Goal: Task Accomplishment & Management: Manage account settings

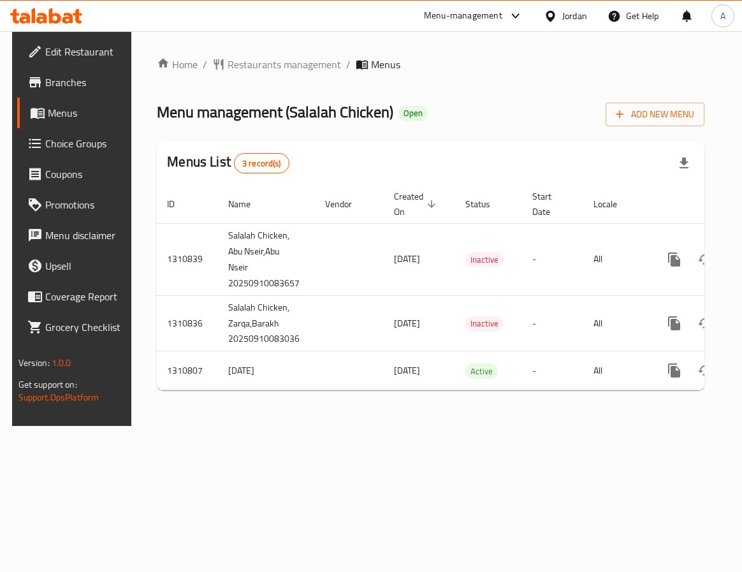
scroll to position [0, 66]
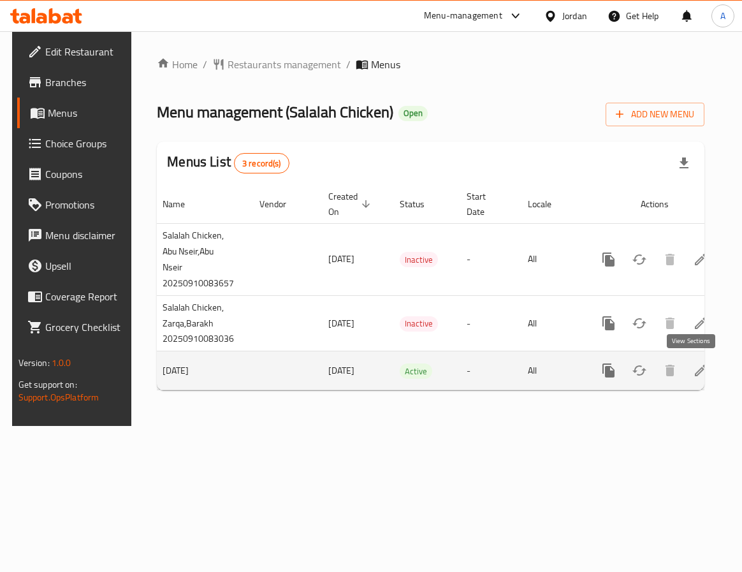
click at [698, 366] on icon "enhanced table" at bounding box center [700, 370] width 15 height 15
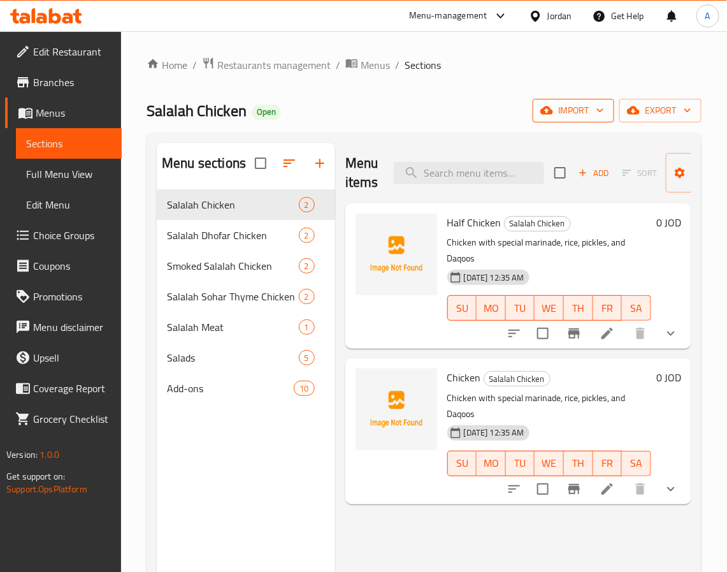
click at [595, 119] on button "import" at bounding box center [574, 111] width 82 height 24
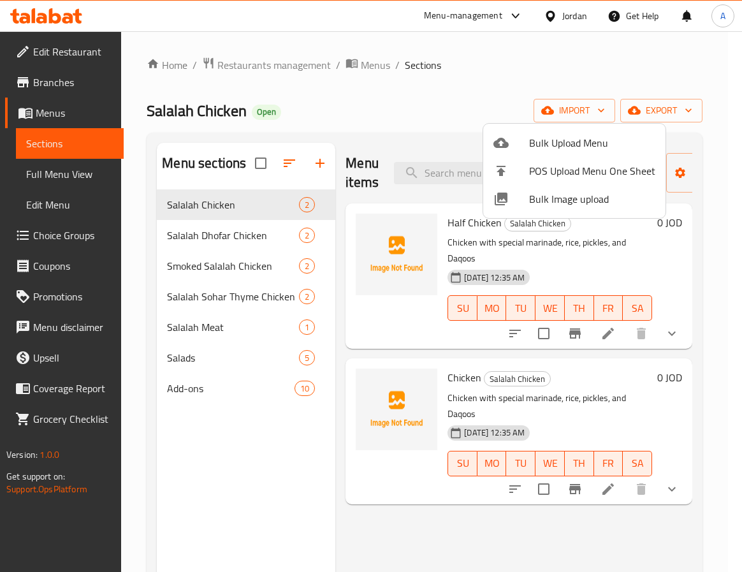
click at [546, 199] on span "Bulk Image upload" at bounding box center [592, 198] width 126 height 15
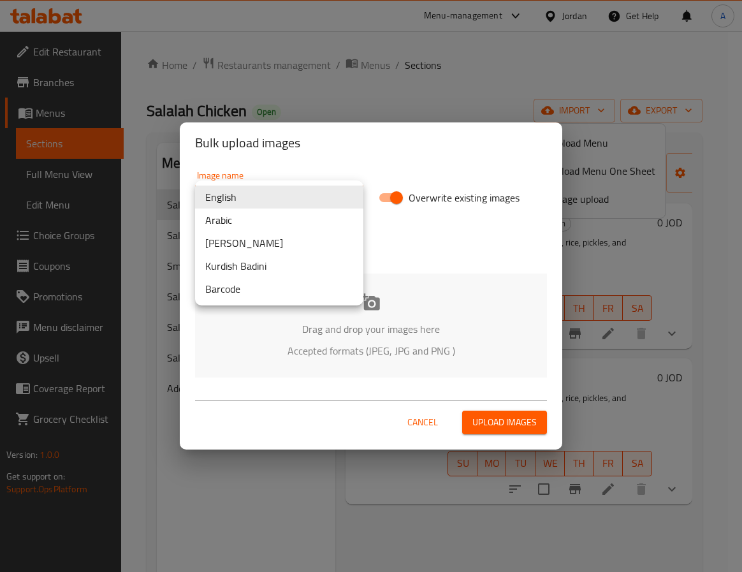
click at [297, 198] on body "​ Menu-management Jordan Get Help A Edit Restaurant Branches Menus Sections Ful…" at bounding box center [371, 301] width 742 height 540
click at [266, 224] on li "Arabic" at bounding box center [279, 219] width 168 height 23
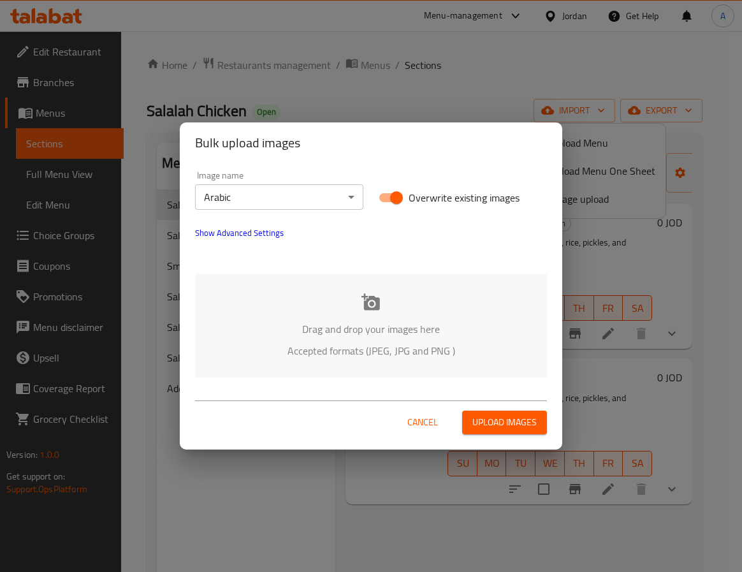
click at [314, 287] on div "Drag and drop your images here Accepted formats (JPEG, JPG and PNG )" at bounding box center [371, 325] width 352 height 104
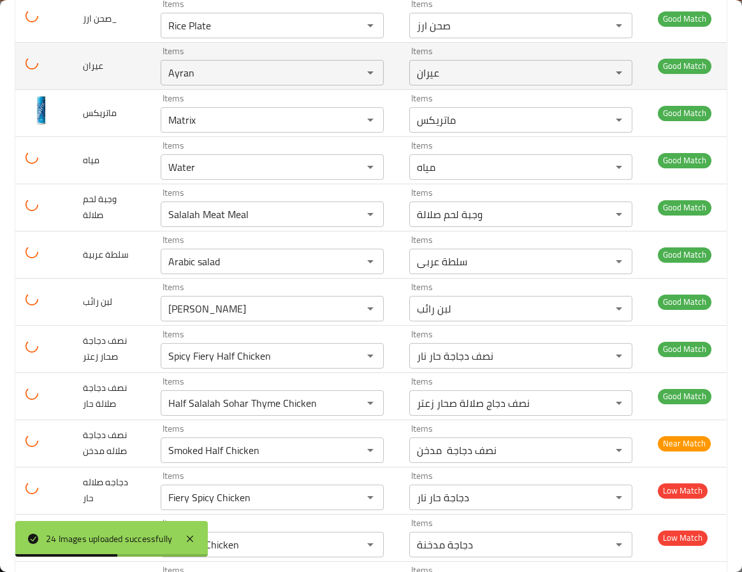
scroll to position [677, 0]
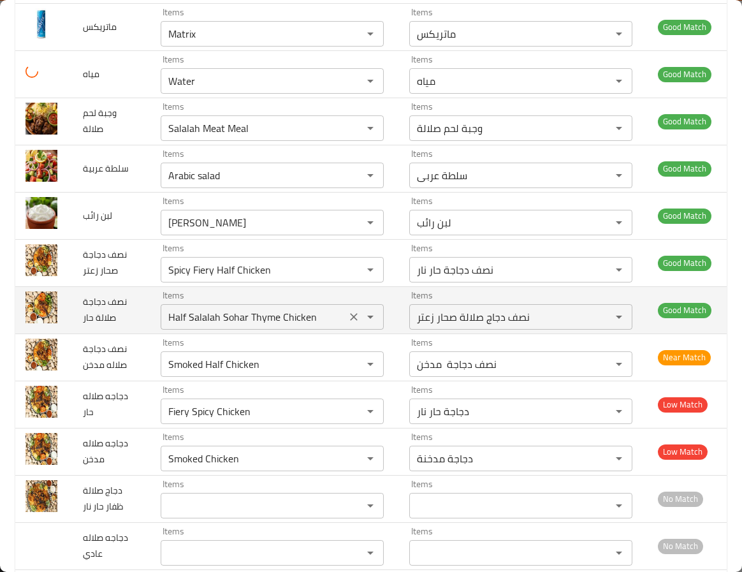
click at [189, 326] on حار "Half Salalah Sohar Thyme Chicken" at bounding box center [253, 317] width 178 height 18
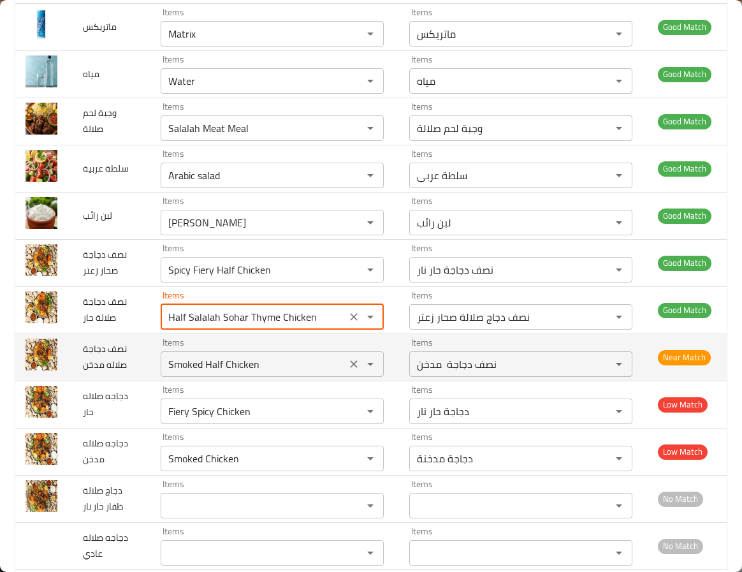
click at [305, 373] on مدخن "Smoked Half Chicken" at bounding box center [253, 364] width 178 height 18
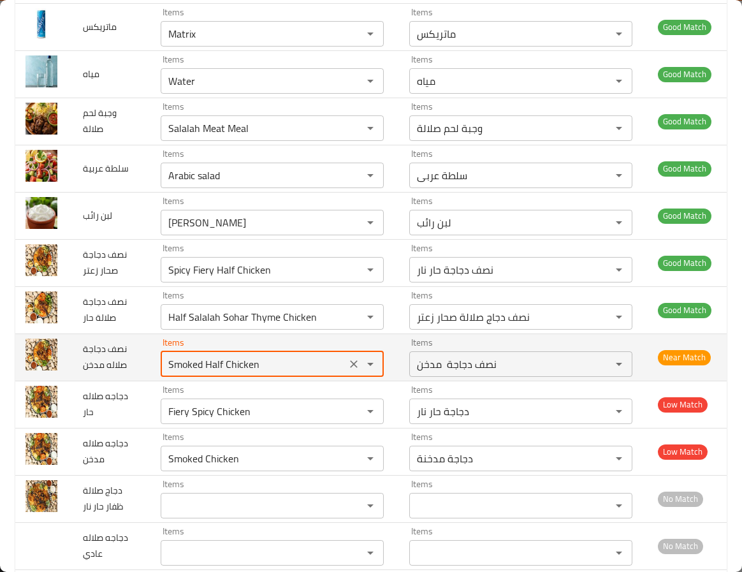
click at [305, 373] on مدخن "Smoked Half Chicken" at bounding box center [253, 364] width 178 height 18
click at [117, 373] on td "نصف دجاجة صلاله مدخن" at bounding box center [112, 356] width 78 height 47
click at [260, 373] on مدخن "Smoked Half Chicken" at bounding box center [253, 364] width 178 height 18
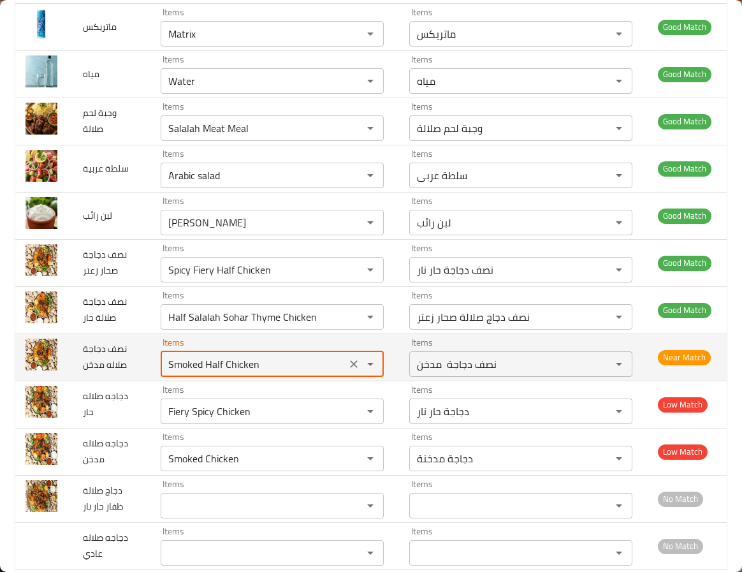
paste مدخن "alalah"
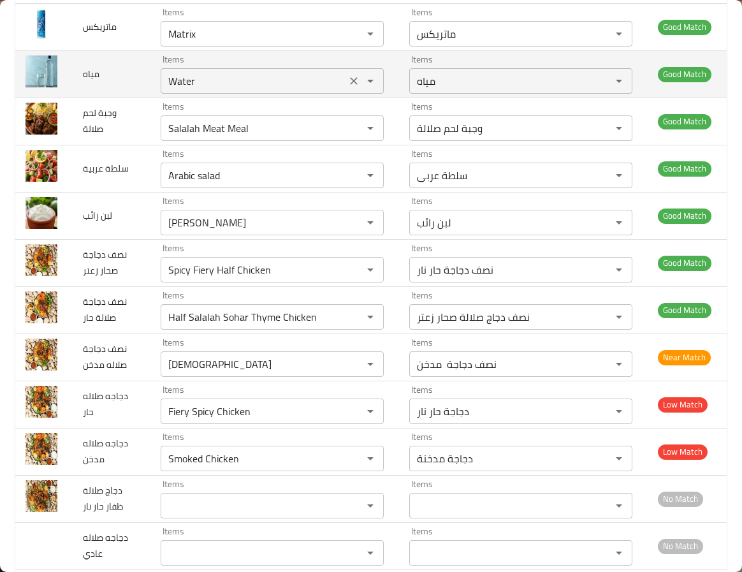
type مدخن "Smoked Half Chicken"
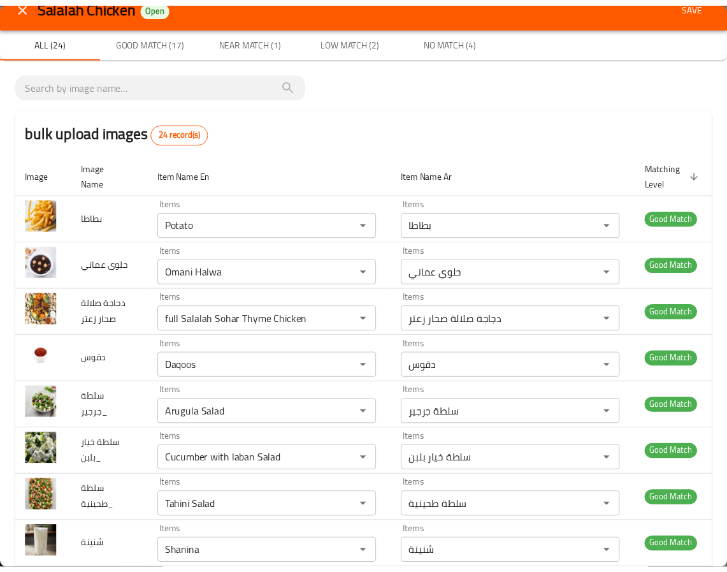
scroll to position [0, 0]
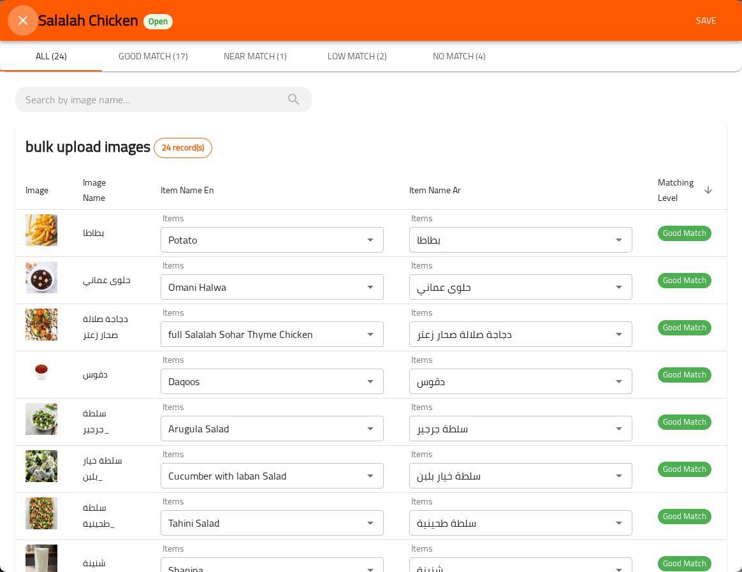
click at [19, 18] on icon "close" at bounding box center [22, 20] width 15 height 15
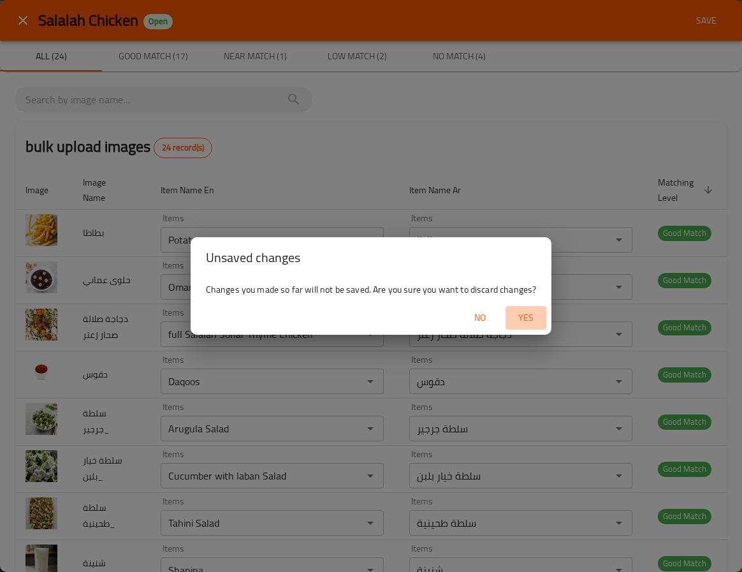
click at [522, 318] on span "Yes" at bounding box center [526, 318] width 31 height 16
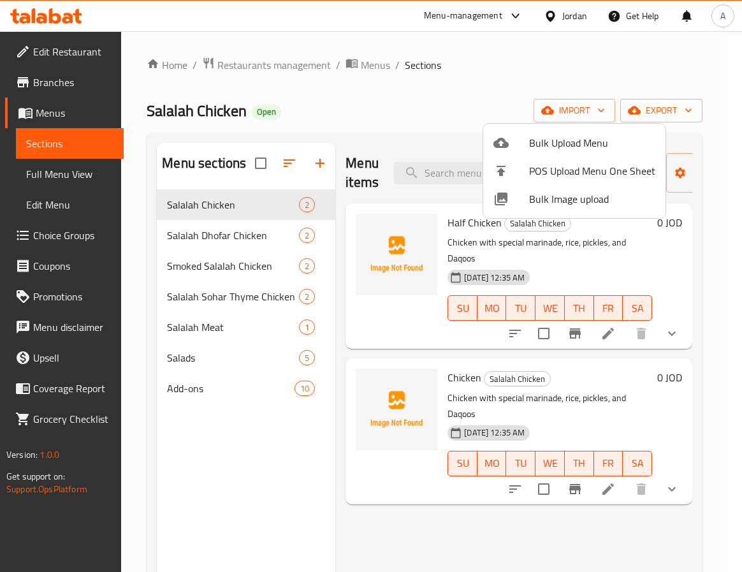
click at [555, 12] on div at bounding box center [371, 286] width 742 height 572
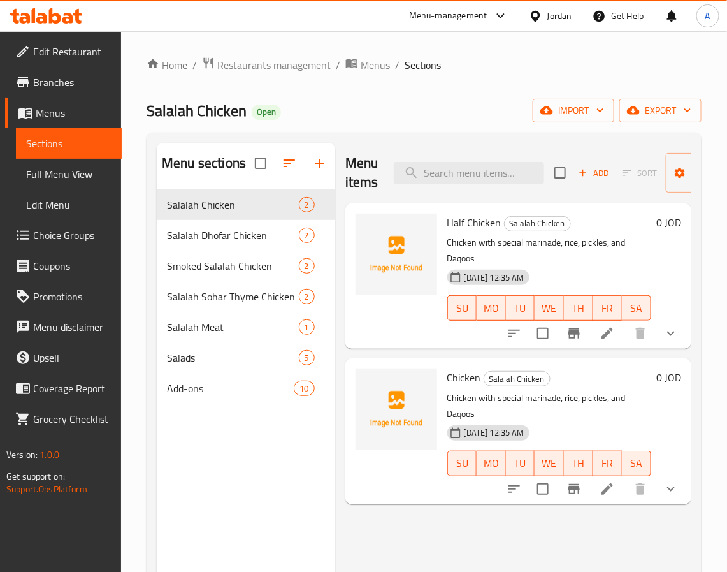
click at [547, 23] on div "Jordan" at bounding box center [559, 16] width 25 height 14
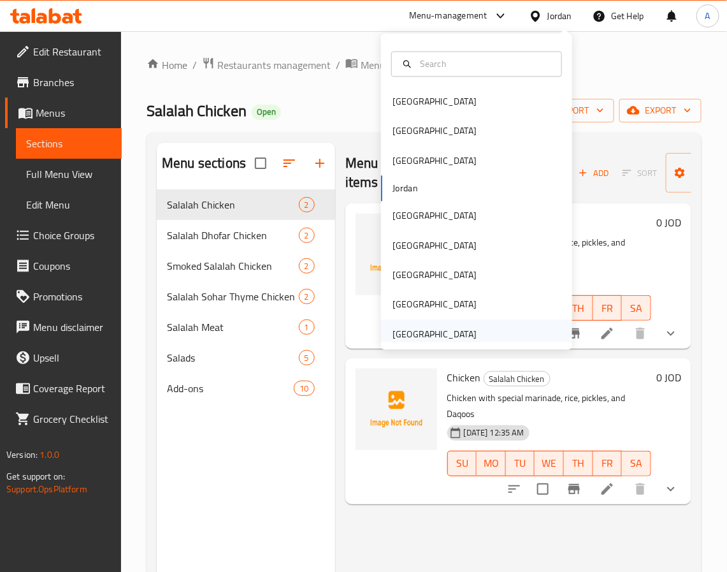
click at [406, 335] on div "[GEOGRAPHIC_DATA]" at bounding box center [435, 334] width 84 height 14
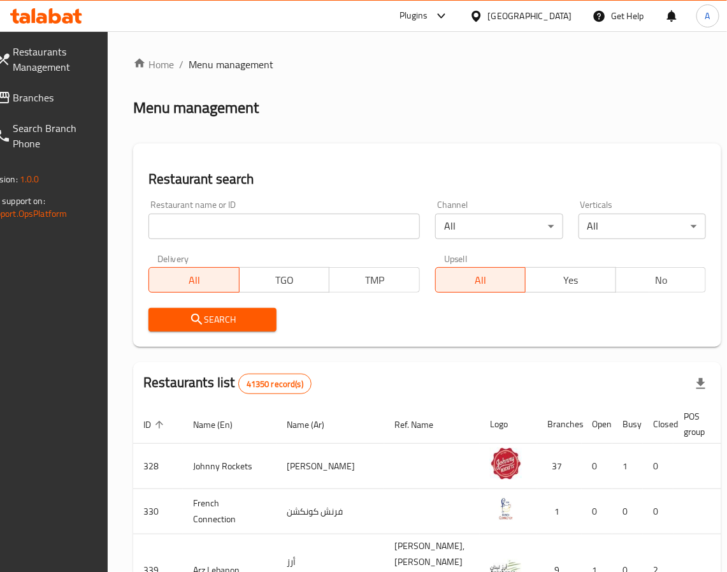
click at [33, 96] on span "Branches" at bounding box center [52, 97] width 78 height 15
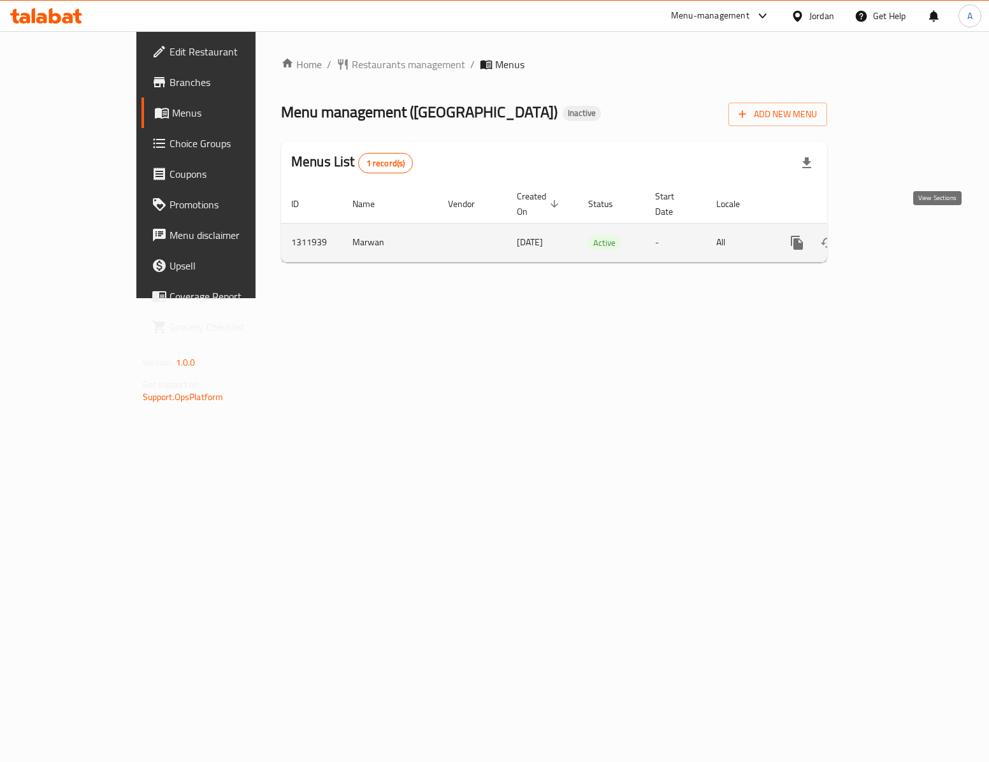
click at [897, 235] on icon "enhanced table" at bounding box center [888, 242] width 15 height 15
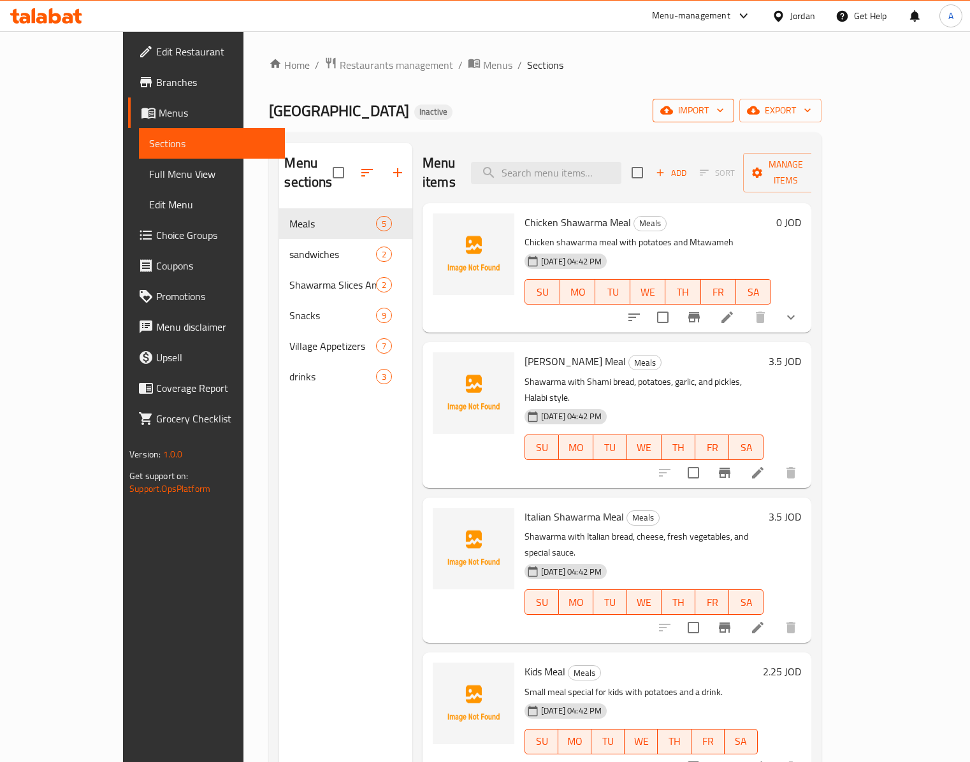
click at [724, 107] on span "import" at bounding box center [693, 111] width 61 height 16
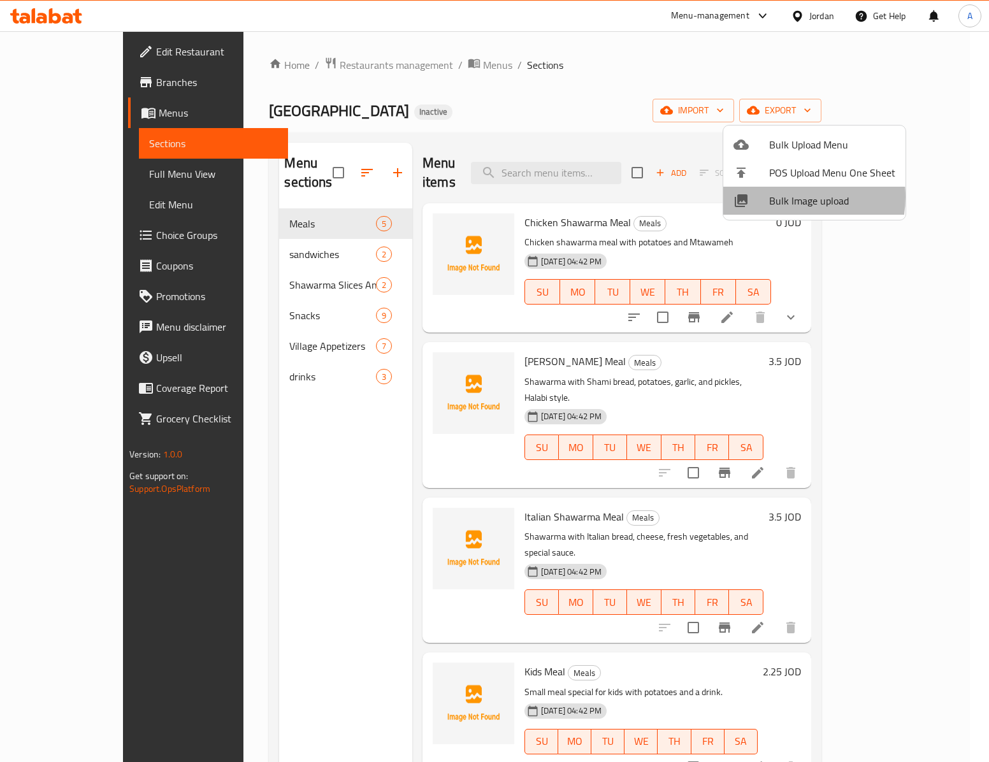
click at [788, 198] on span "Bulk Image upload" at bounding box center [832, 200] width 126 height 15
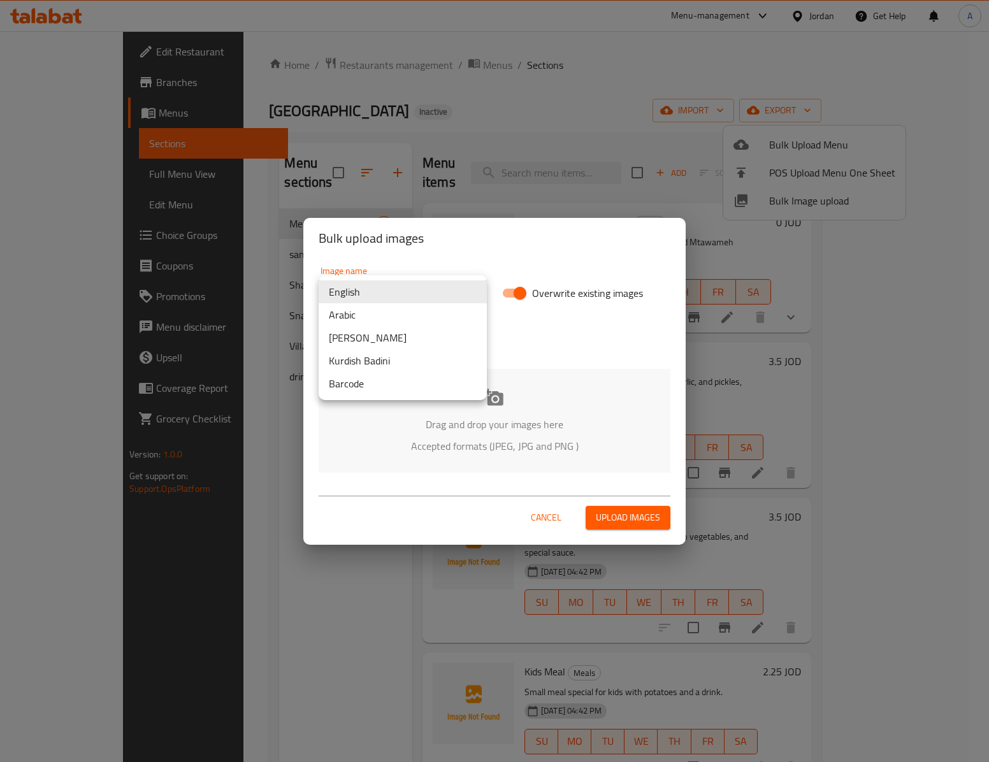
click at [373, 293] on body "​ Menu-management Jordan Get Help A Edit Restaurant Branches Menus Sections Ful…" at bounding box center [494, 396] width 989 height 731
click at [380, 311] on li "Arabic" at bounding box center [403, 314] width 168 height 23
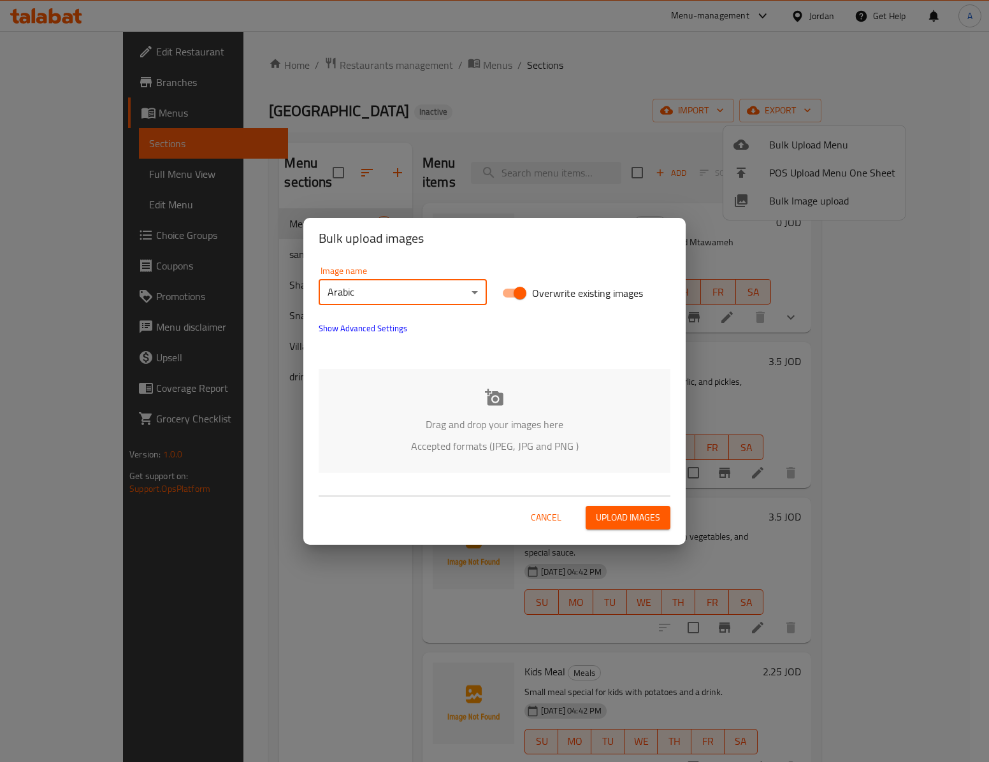
click at [519, 396] on div "Drag and drop your images here Accepted formats (JPEG, JPG and PNG )" at bounding box center [495, 421] width 352 height 104
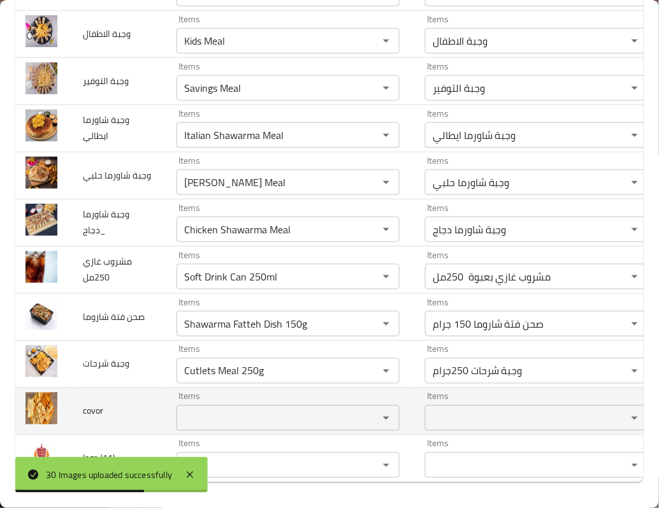
scroll to position [1233, 0]
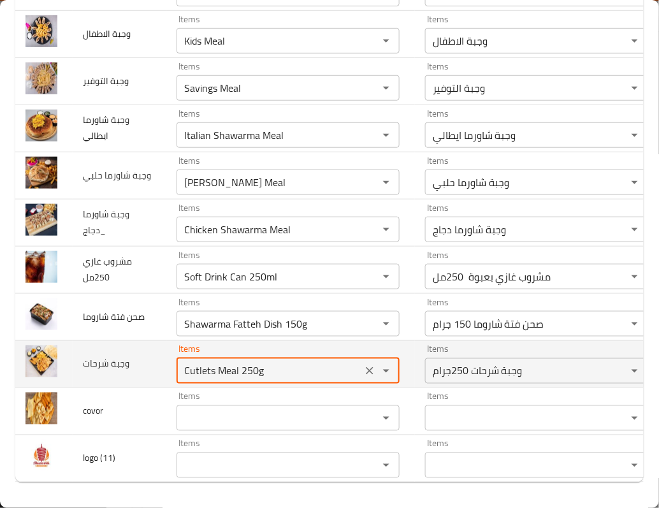
click at [180, 362] on شرحات "Cutlets Meal 250g" at bounding box center [269, 371] width 178 height 18
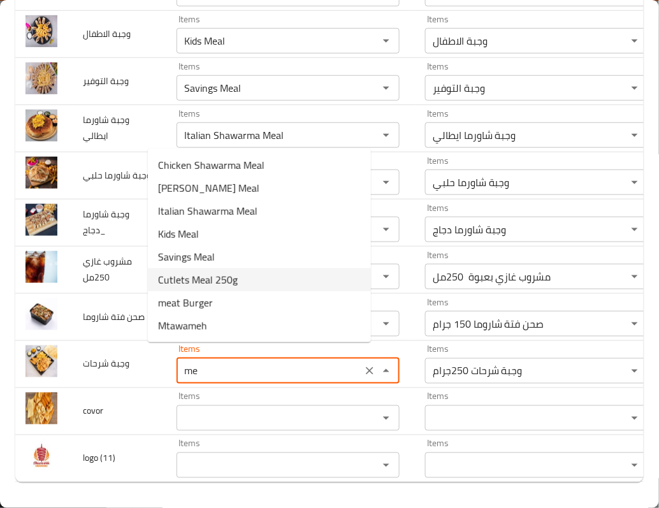
click at [210, 284] on span "Cutlets Meal 250g" at bounding box center [198, 279] width 80 height 15
type شرحات "Cutlets Meal 250g"
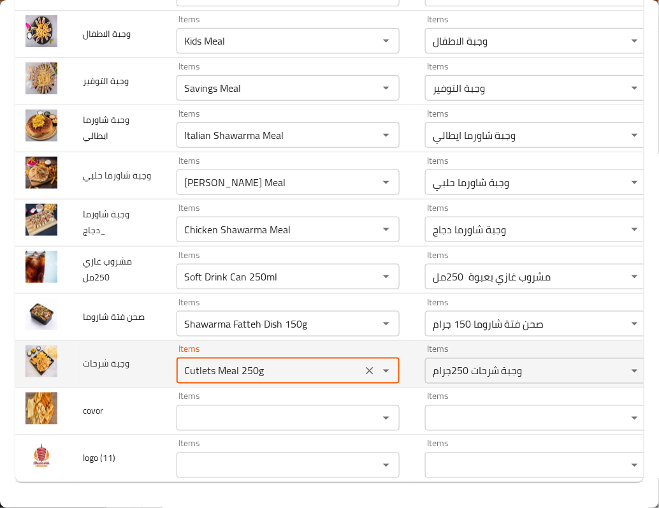
click at [180, 363] on شرحات "Cutlets Meal 250g" at bounding box center [269, 371] width 178 height 18
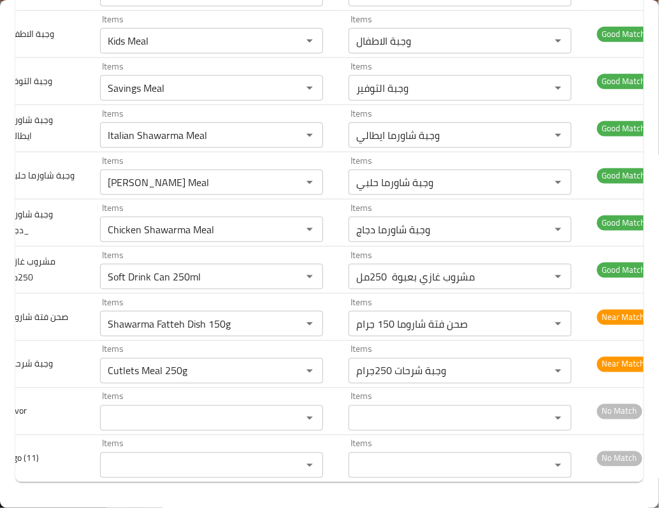
scroll to position [0, 0]
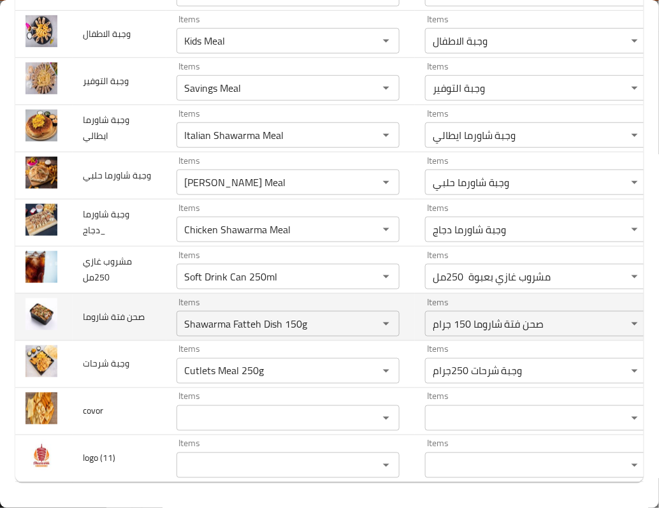
click at [107, 308] on span "صحن فتة شاروما" at bounding box center [114, 316] width 62 height 17
click at [298, 320] on div "Shawarma Fatteh Dish 150g Items" at bounding box center [288, 323] width 223 height 25
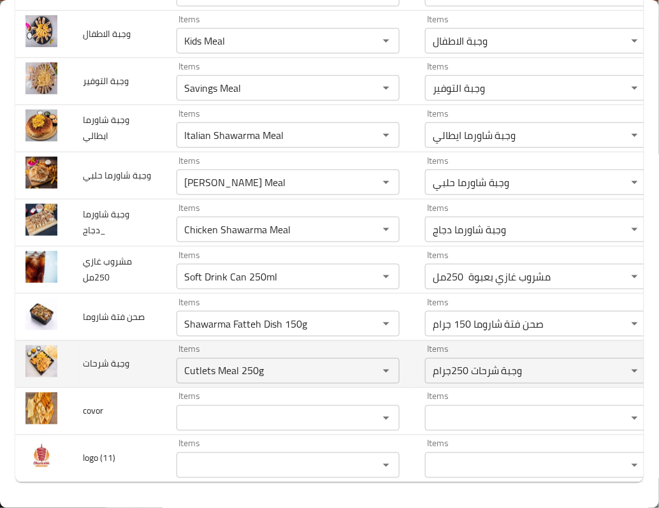
click at [101, 343] on td "وجبة شرحات" at bounding box center [120, 363] width 94 height 47
click at [102, 365] on span "وجبة شرحات" at bounding box center [106, 364] width 47 height 17
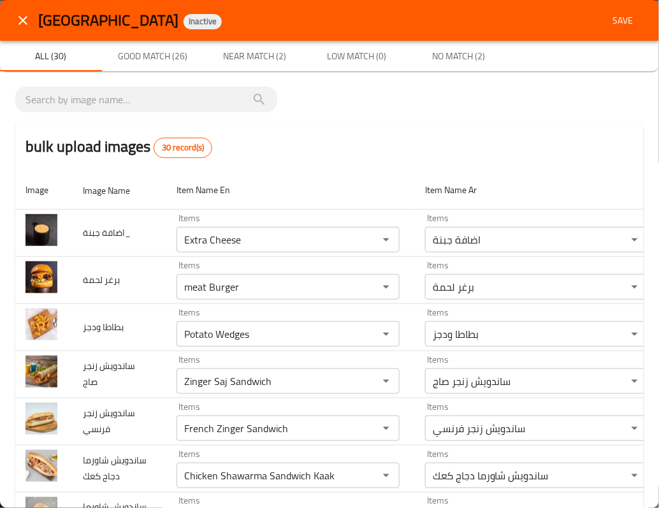
click at [106, 419] on span "ساندويش زنجر فرنسي" at bounding box center [109, 421] width 52 height 33
click at [608, 21] on span "Save" at bounding box center [623, 21] width 31 height 16
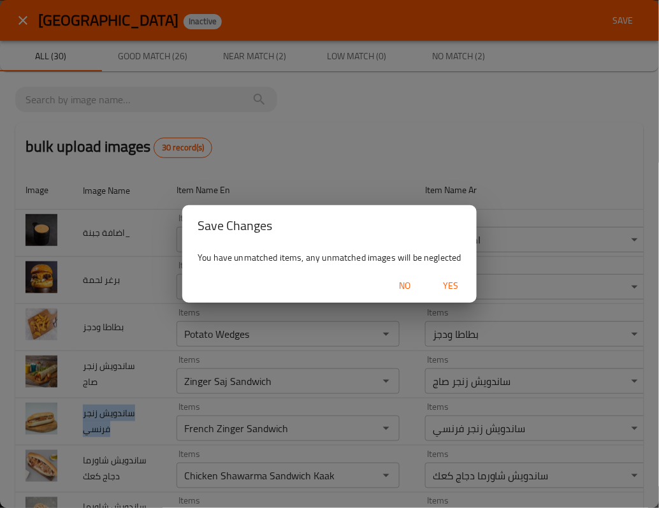
click at [453, 283] on span "Yes" at bounding box center [451, 286] width 31 height 16
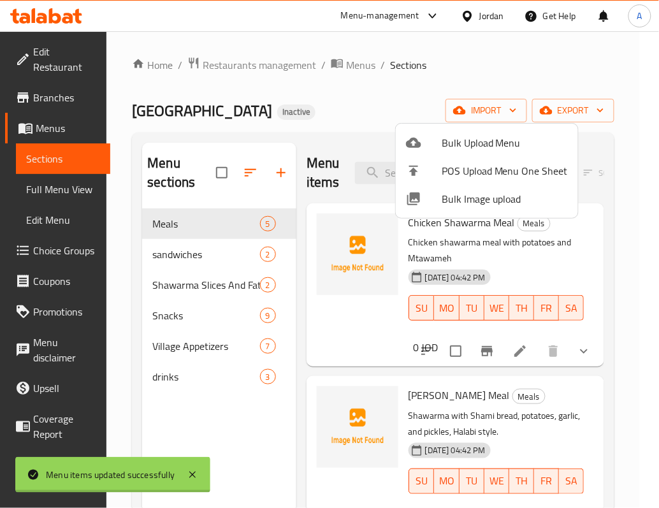
click at [111, 451] on div at bounding box center [329, 254] width 659 height 508
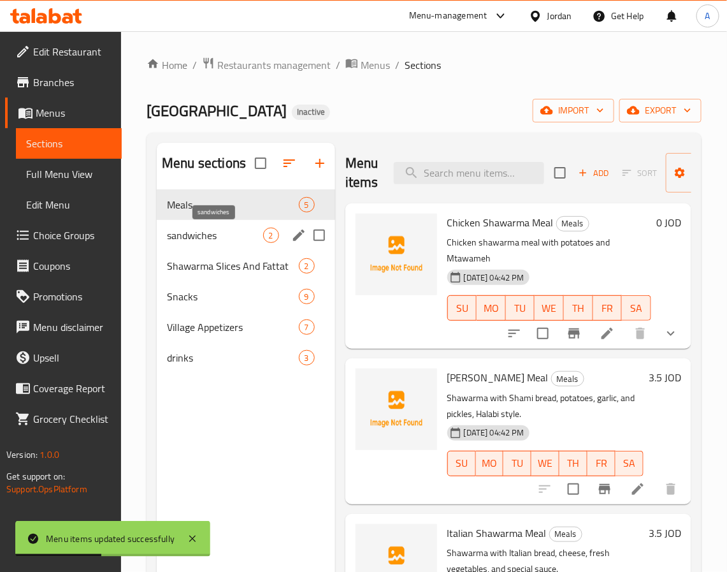
click at [214, 228] on span "sandwiches" at bounding box center [215, 235] width 96 height 15
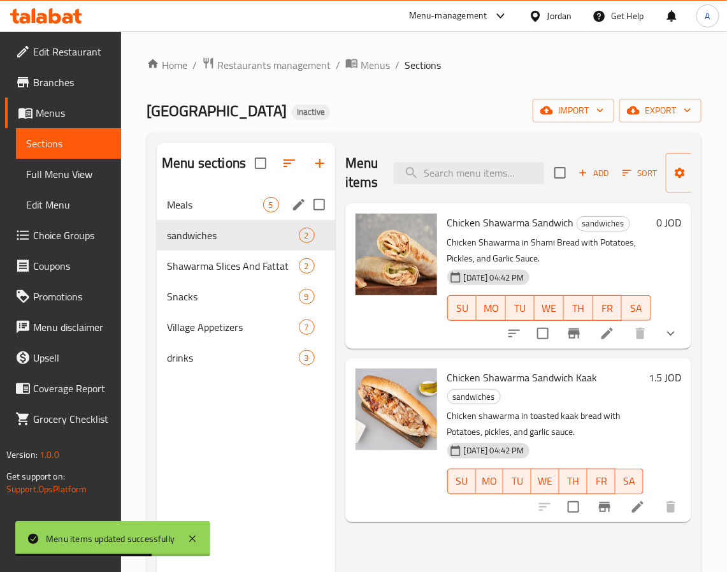
click at [235, 198] on span "Meals" at bounding box center [215, 204] width 96 height 15
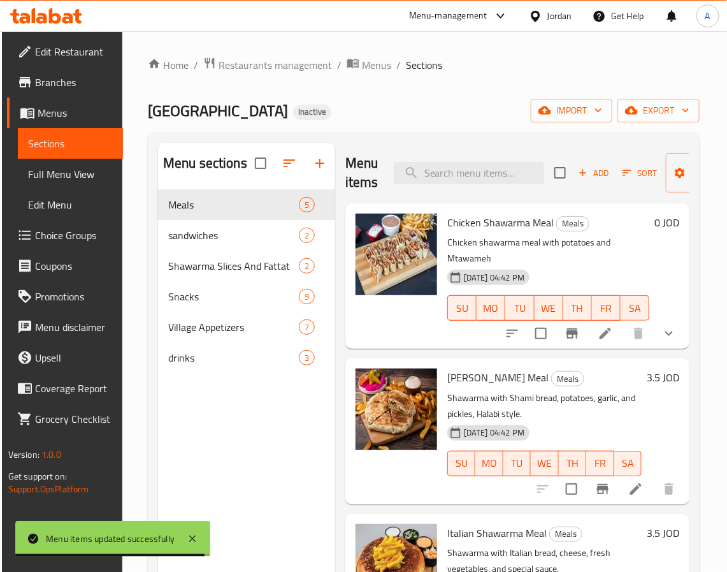
click at [584, 242] on p "Chicken shawarma meal with potatoes and Mtawameh" at bounding box center [548, 251] width 202 height 32
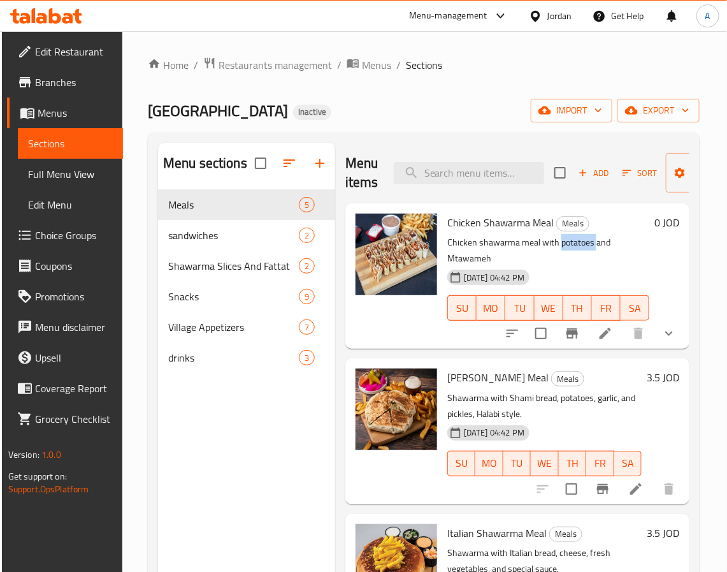
copy p "potatoes"
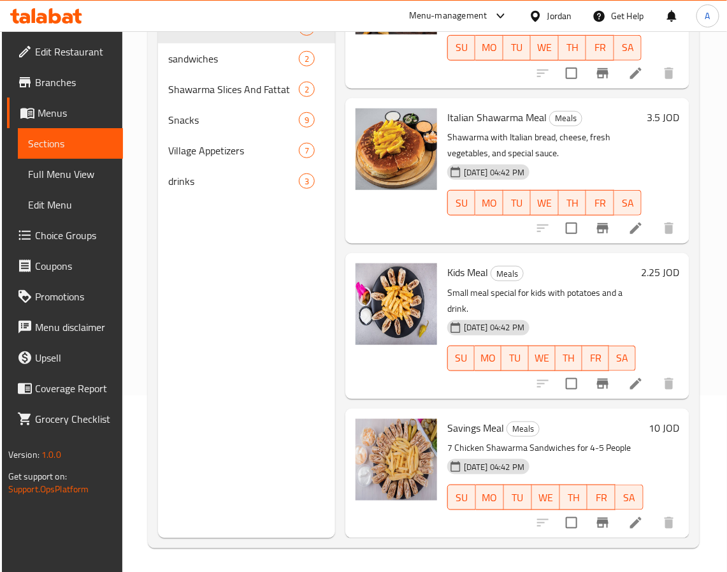
scroll to position [178, 0]
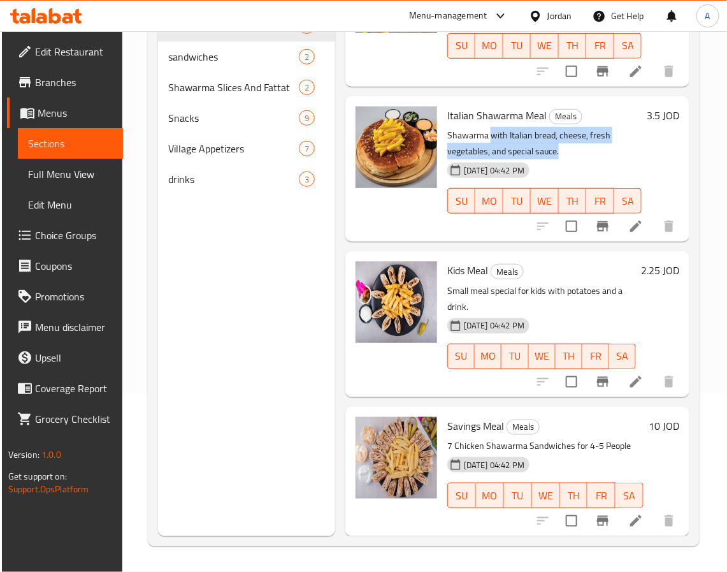
drag, startPoint x: 542, startPoint y: 120, endPoint x: 569, endPoint y: 140, distance: 32.9
click at [568, 138] on p "Shawarma with Italian bread, cheese, fresh vegetables, and special sauce." at bounding box center [544, 143] width 194 height 32
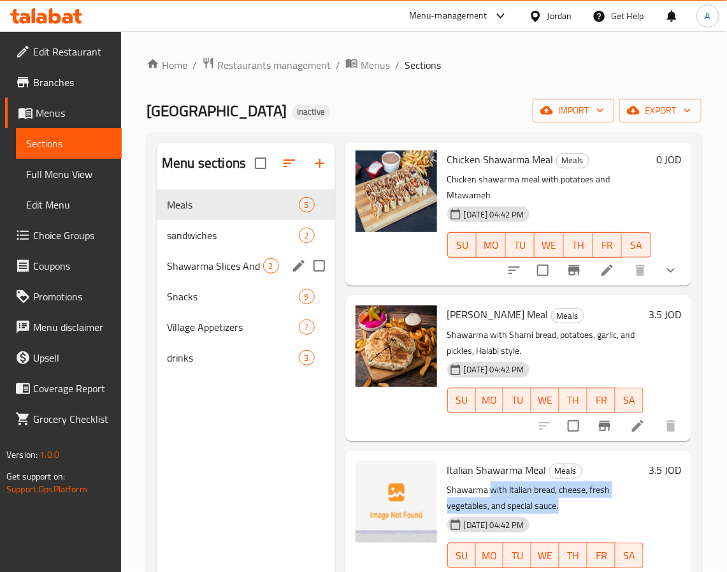
scroll to position [62, 0]
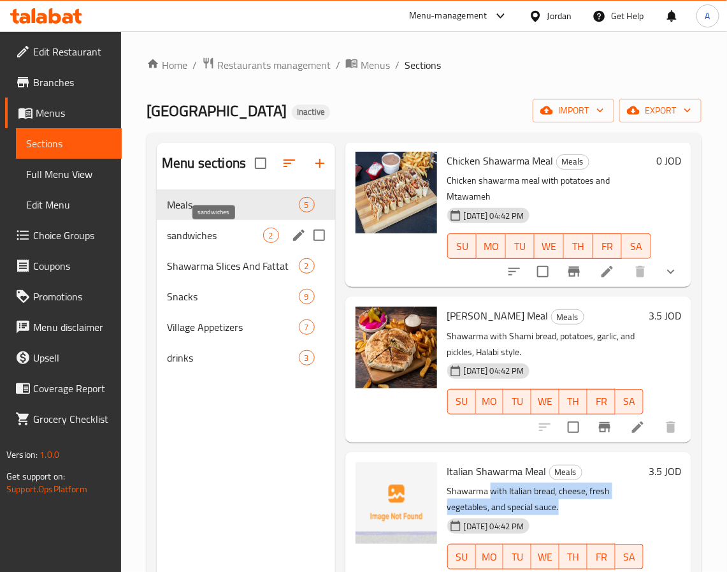
click at [242, 233] on span "sandwiches" at bounding box center [215, 235] width 96 height 15
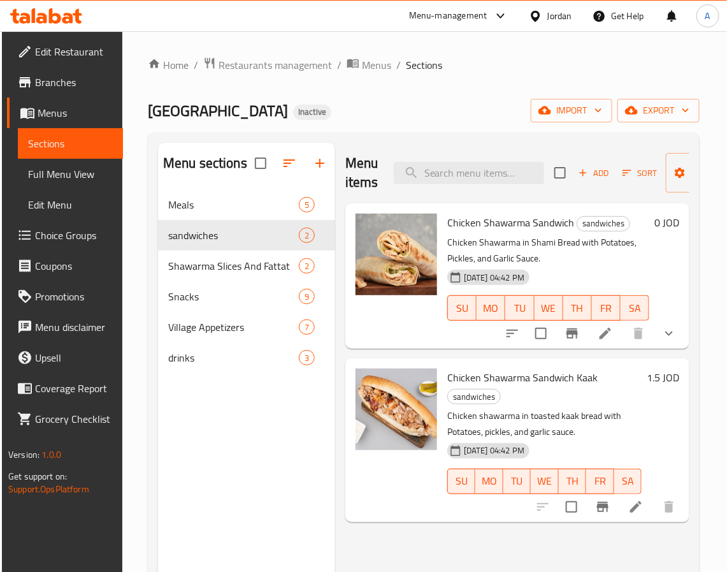
scroll to position [178, 0]
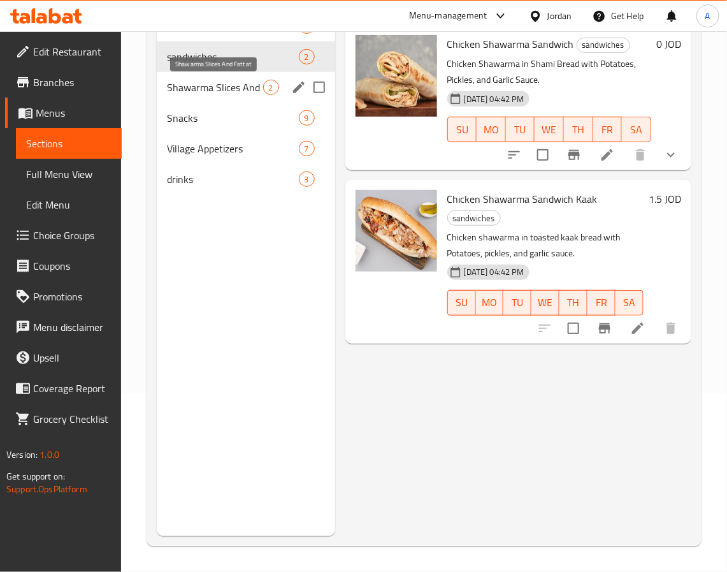
click at [233, 82] on span "Shawarma Slices And Fattat" at bounding box center [215, 87] width 96 height 15
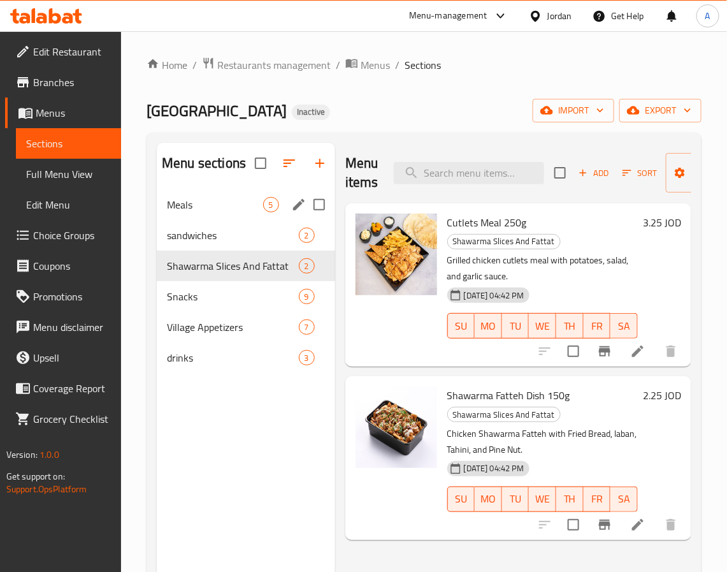
click at [217, 201] on span "Meals" at bounding box center [215, 204] width 96 height 15
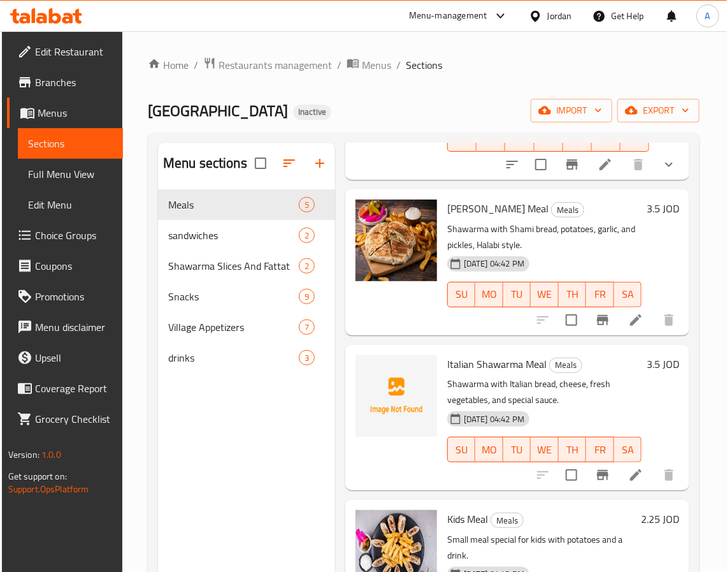
scroll to position [253, 0]
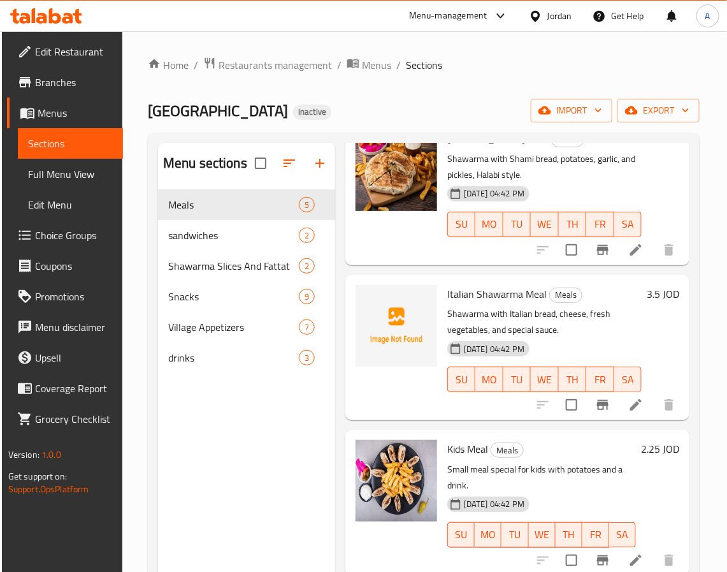
click at [479, 284] on span "Italian Shawarma Meal" at bounding box center [496, 293] width 99 height 19
copy h6 "Italian Shawarma Meal"
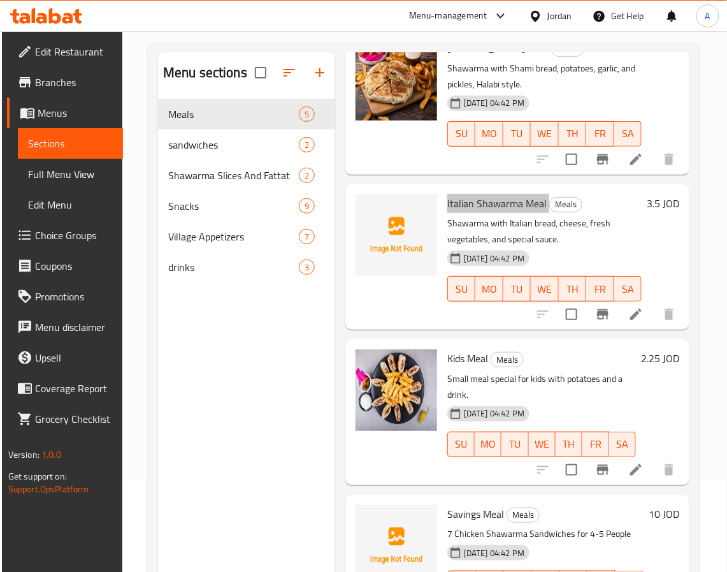
scroll to position [178, 0]
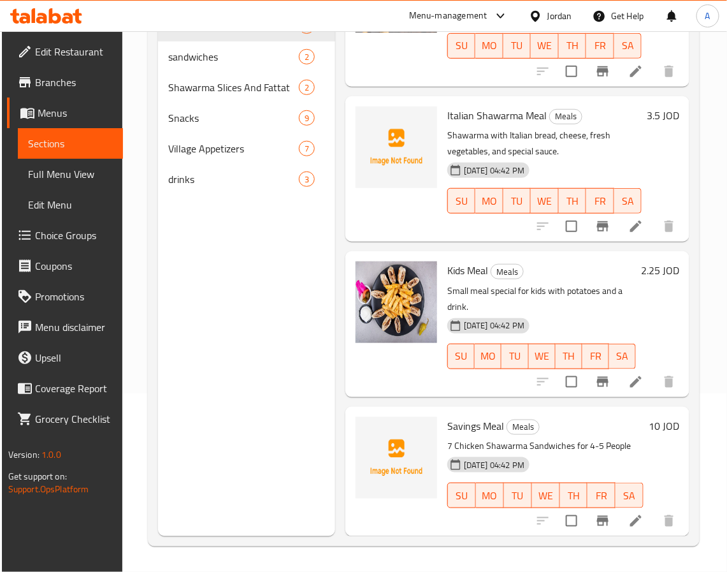
click at [480, 416] on span "Savings Meal" at bounding box center [475, 425] width 57 height 19
copy h6 "Savings Meal"
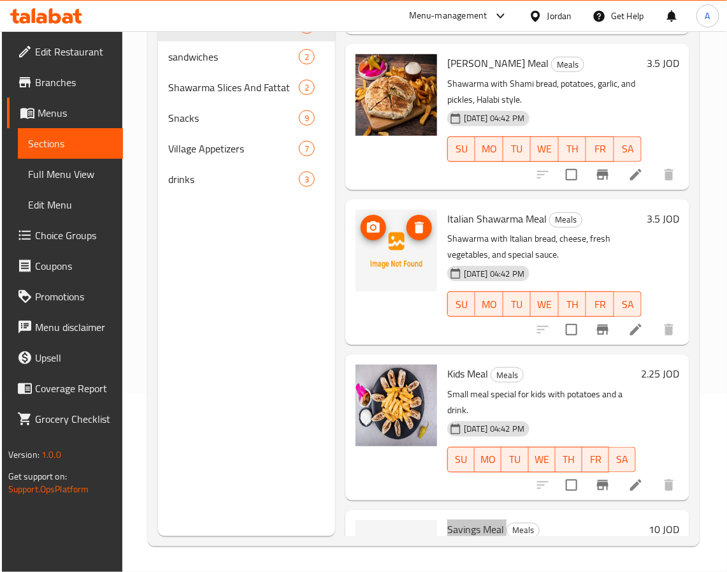
scroll to position [191, 0]
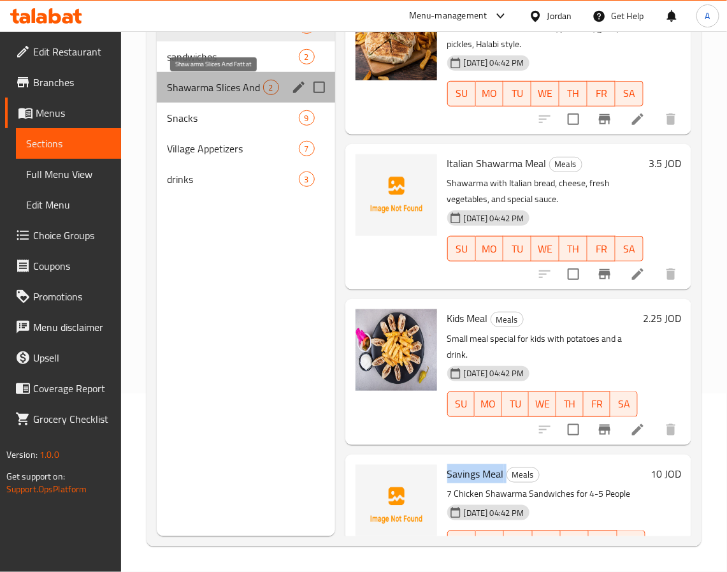
click at [196, 90] on span "Shawarma Slices And Fattat" at bounding box center [215, 87] width 96 height 15
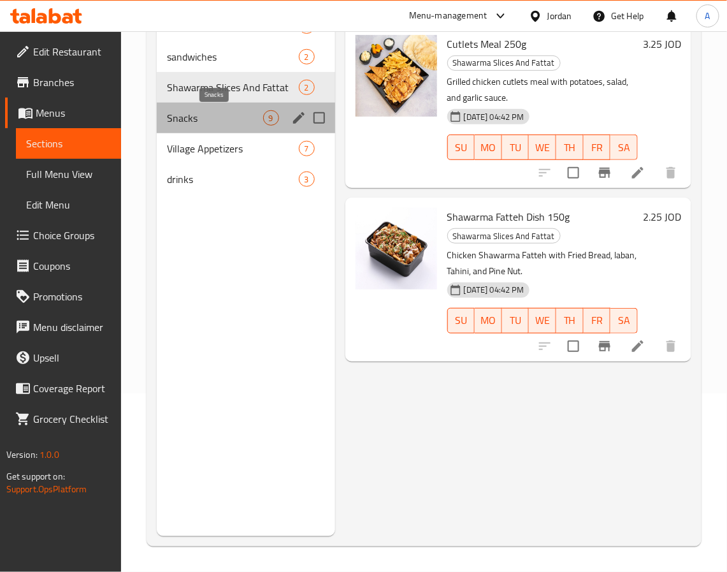
click at [201, 124] on span "Snacks" at bounding box center [215, 117] width 96 height 15
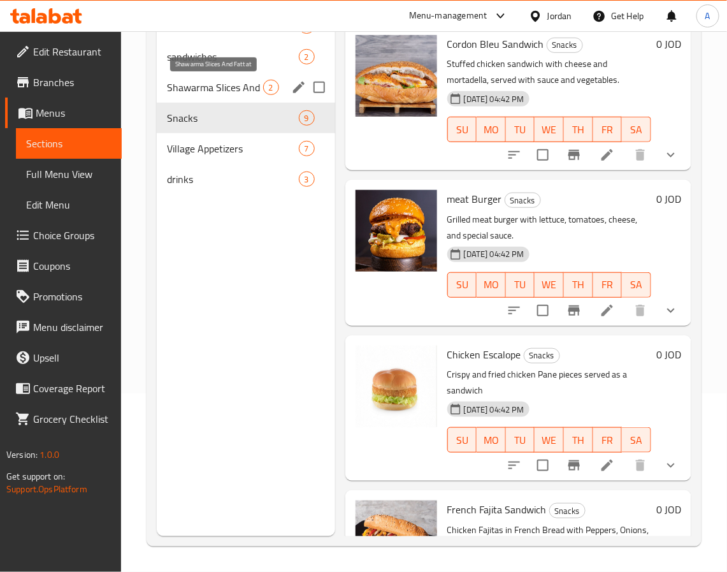
click at [199, 84] on span "Shawarma Slices And Fattat" at bounding box center [215, 87] width 96 height 15
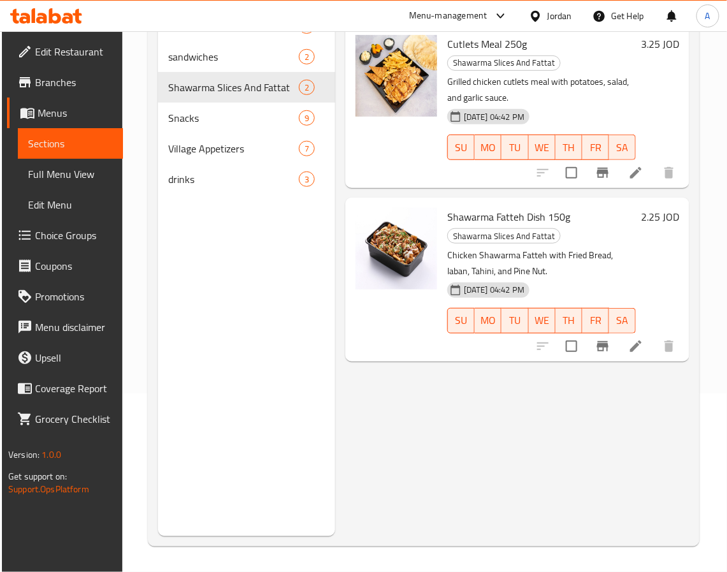
scroll to position [83, 0]
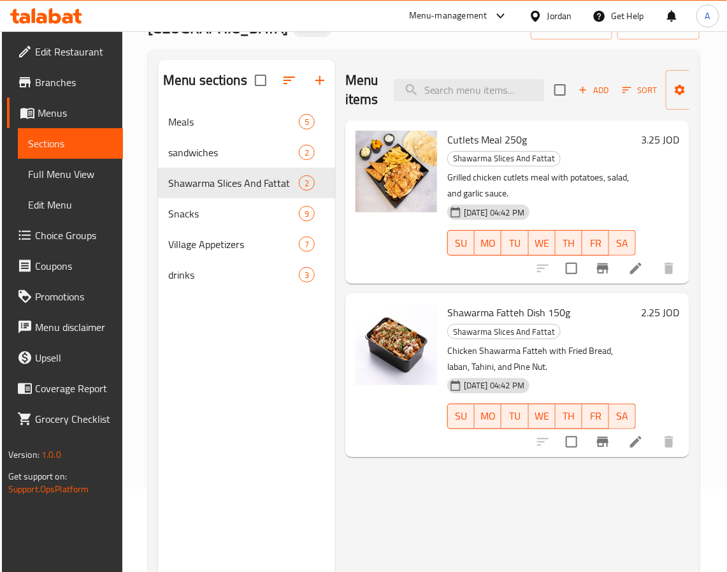
click at [588, 170] on p "Grilled chicken cutlets meal with potatoes, salad, and garlic sauce." at bounding box center [541, 186] width 189 height 32
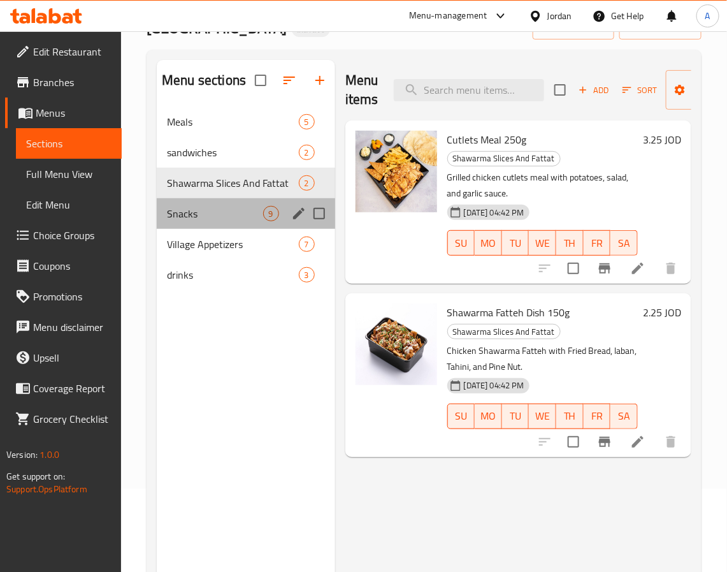
click at [217, 205] on div "Snacks 9" at bounding box center [246, 213] width 178 height 31
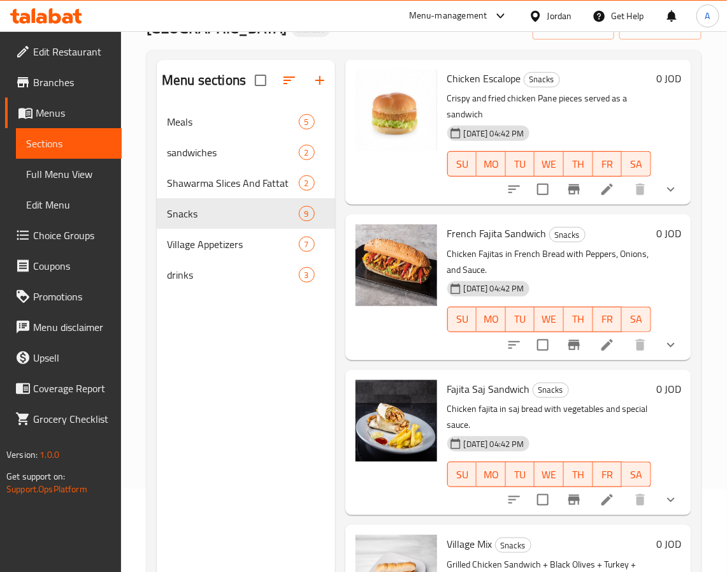
scroll to position [382, 0]
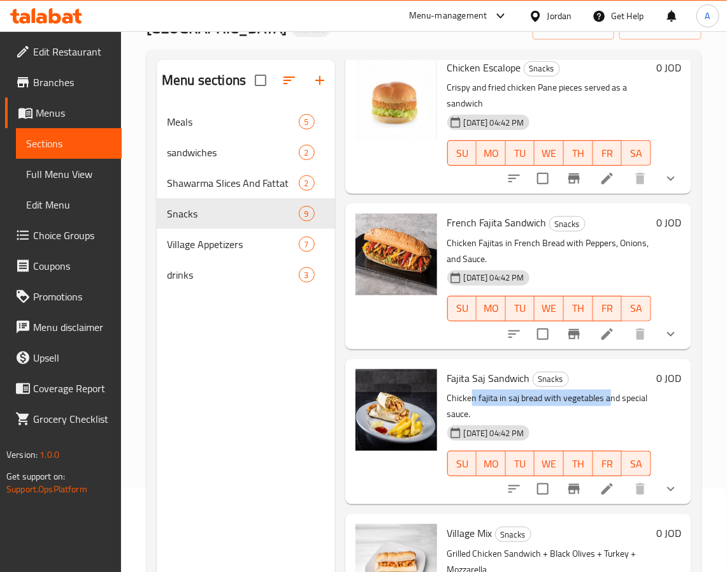
drag, startPoint x: 611, startPoint y: 394, endPoint x: 473, endPoint y: 396, distance: 137.7
click at [473, 396] on p "Chicken fajita in saj bread with vegetables and special sauce." at bounding box center [549, 406] width 204 height 32
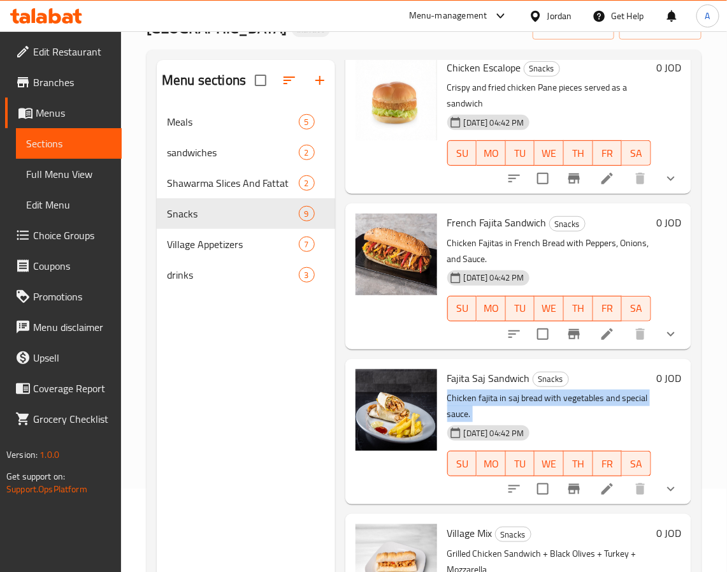
click at [482, 421] on div "15-09-2025 04:42 PM" at bounding box center [469, 432] width 54 height 25
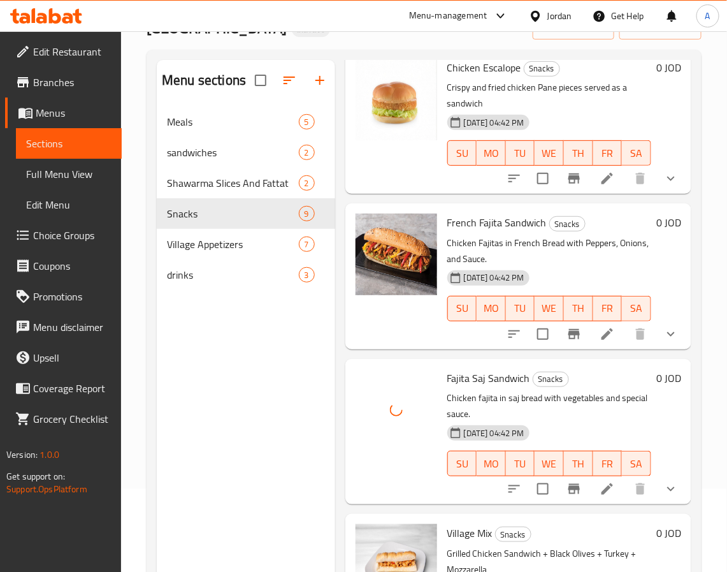
click at [465, 373] on span "Fajita Saj Sandwich" at bounding box center [488, 377] width 83 height 19
copy h6 "Fajita Saj Sandwich"
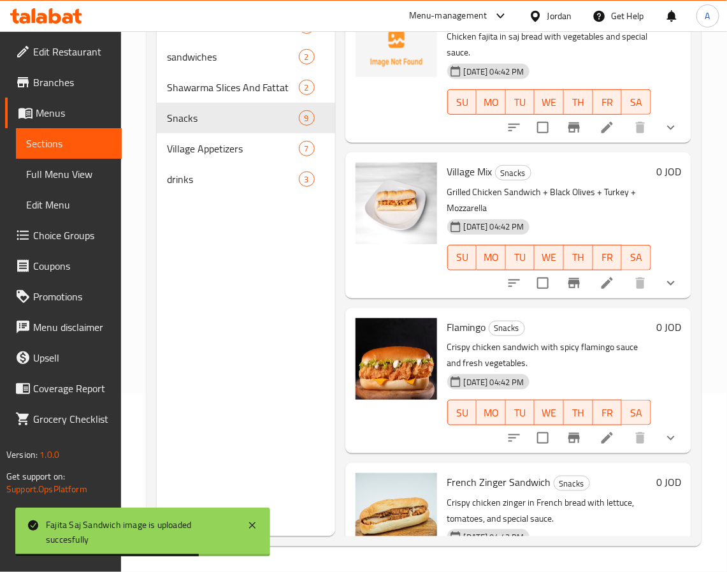
scroll to position [889, 0]
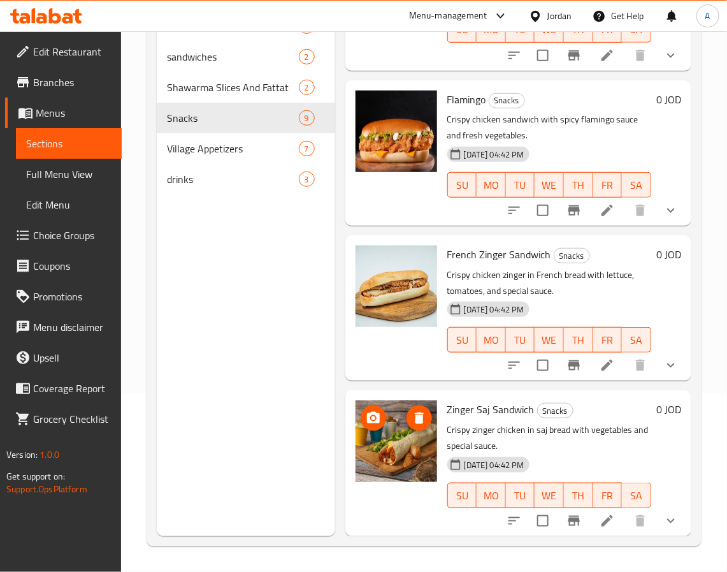
click at [395, 429] on img at bounding box center [397, 441] width 82 height 82
click at [522, 432] on p "Crispy zinger chicken in saj bread with vegetables and special sauce." at bounding box center [549, 438] width 204 height 32
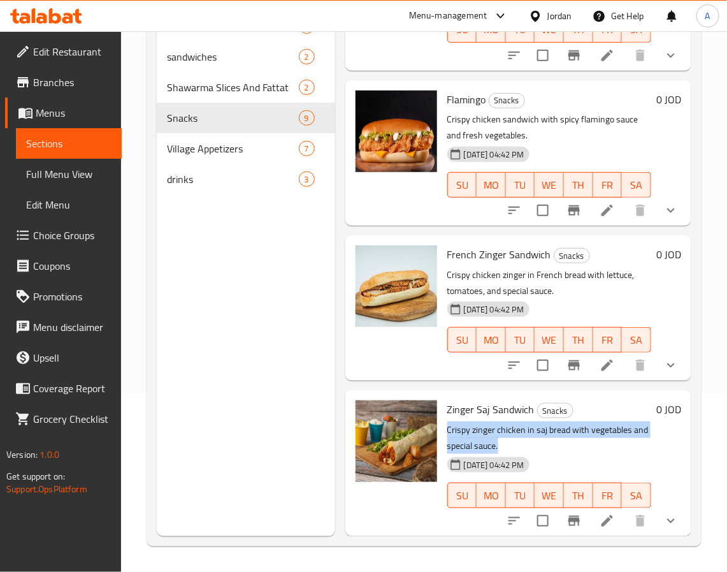
drag, startPoint x: 522, startPoint y: 432, endPoint x: 444, endPoint y: 414, distance: 79.9
click at [444, 414] on div "Zinger Saj Sandwich Snacks Crispy zinger chicken in saj bread with vegetables a…" at bounding box center [549, 462] width 214 height 135
click at [513, 422] on p "Crispy zinger chicken in saj bread with vegetables and special sauce." at bounding box center [549, 438] width 204 height 32
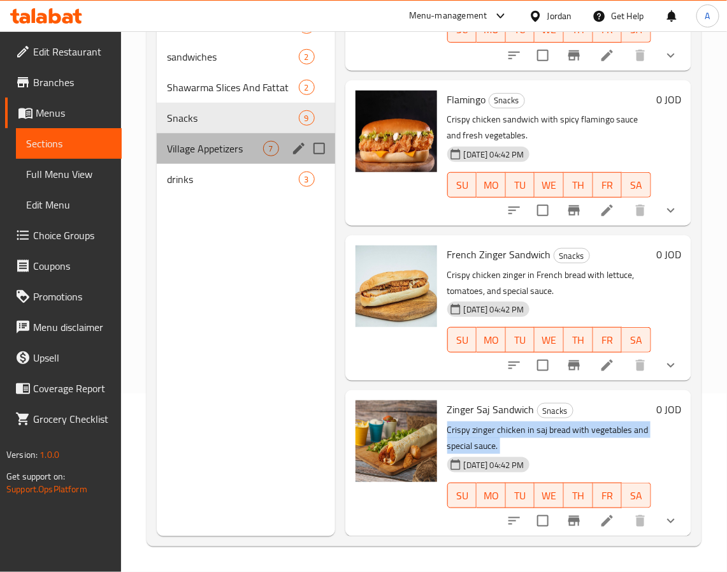
click at [230, 138] on div "Village Appetizers 7" at bounding box center [246, 148] width 178 height 31
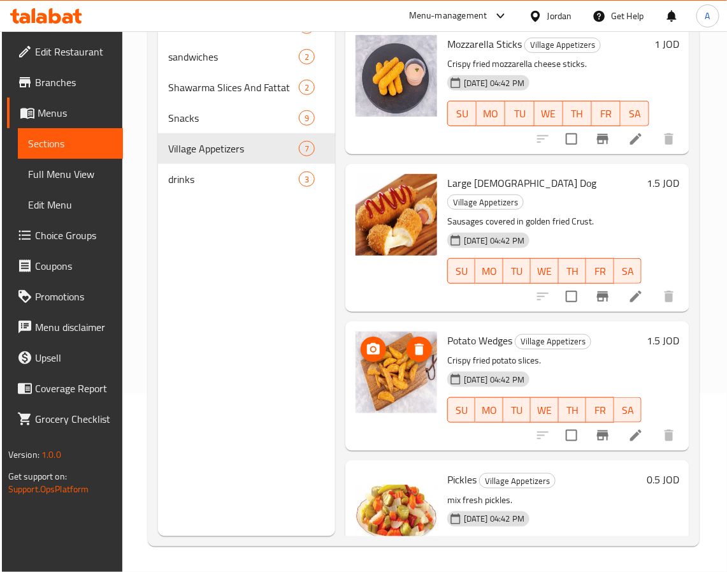
click at [394, 331] on img at bounding box center [397, 372] width 82 height 82
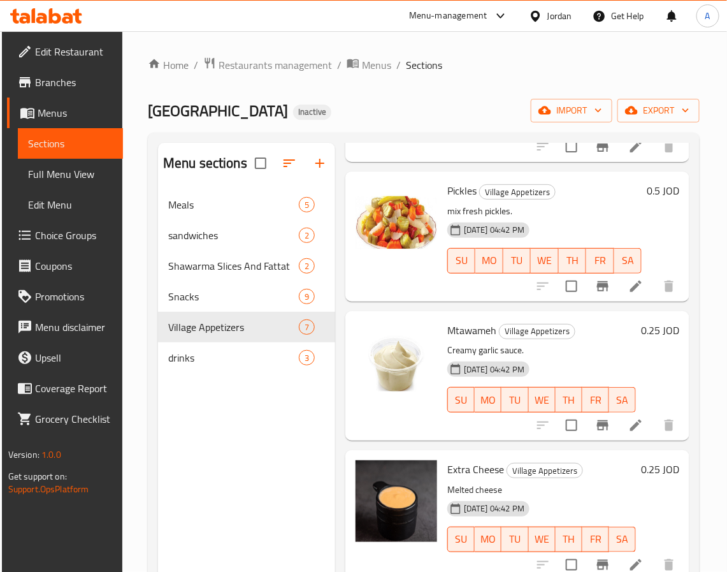
scroll to position [178, 0]
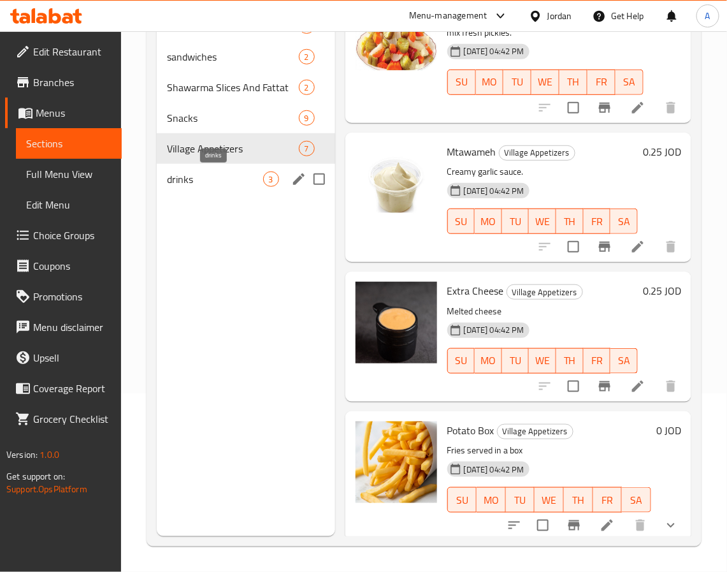
click at [207, 177] on span "drinks" at bounding box center [215, 178] width 96 height 15
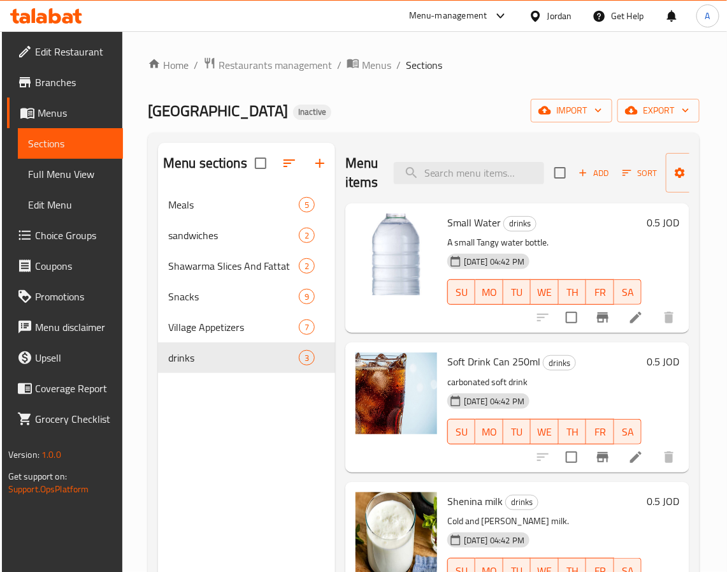
click at [77, 180] on span "Full Menu View" at bounding box center [70, 173] width 85 height 15
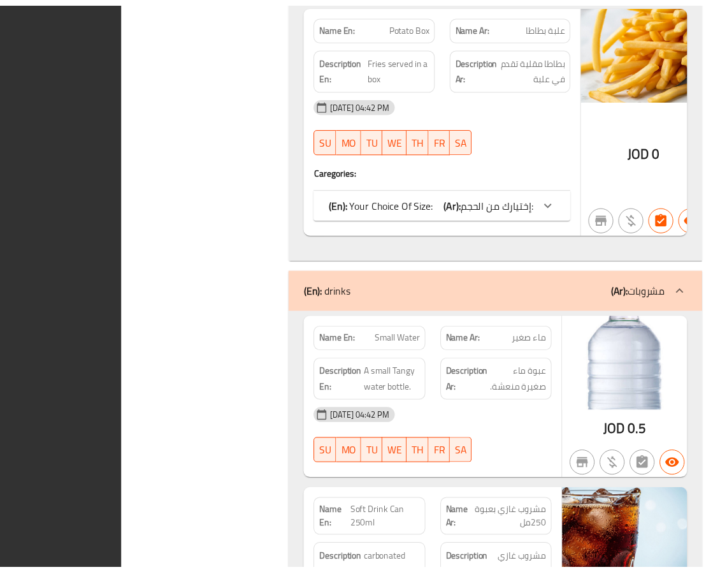
scroll to position [6958, 0]
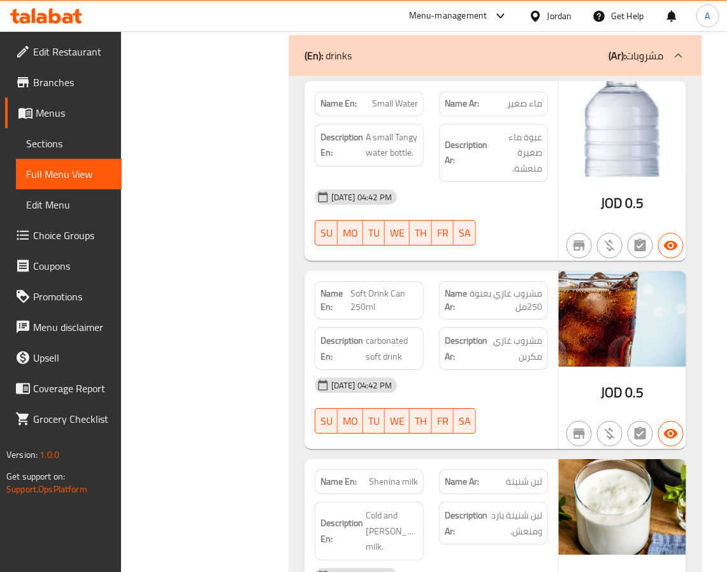
drag, startPoint x: 186, startPoint y: 241, endPoint x: 157, endPoint y: 205, distance: 45.8
click at [41, 50] on span "Edit Restaurant" at bounding box center [72, 51] width 78 height 15
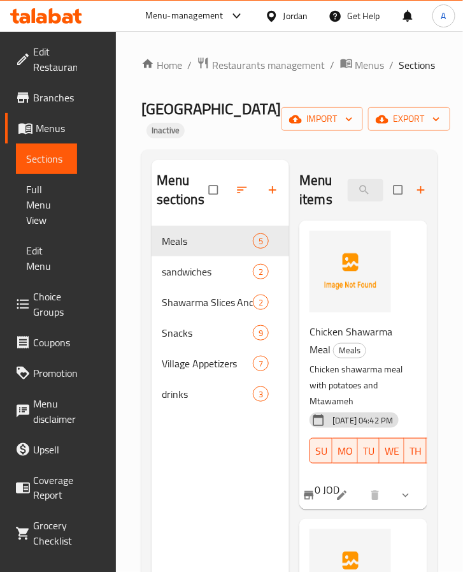
click at [127, 279] on div "Home / Restaurants management / Menus / Sections Shawarma Village Inactive impo…" at bounding box center [289, 399] width 347 height 736
click at [440, 211] on div "Home / Restaurants management / Menus / Sections Shawarma Village Inactive impo…" at bounding box center [289, 399] width 347 height 736
